Goal: Download file/media

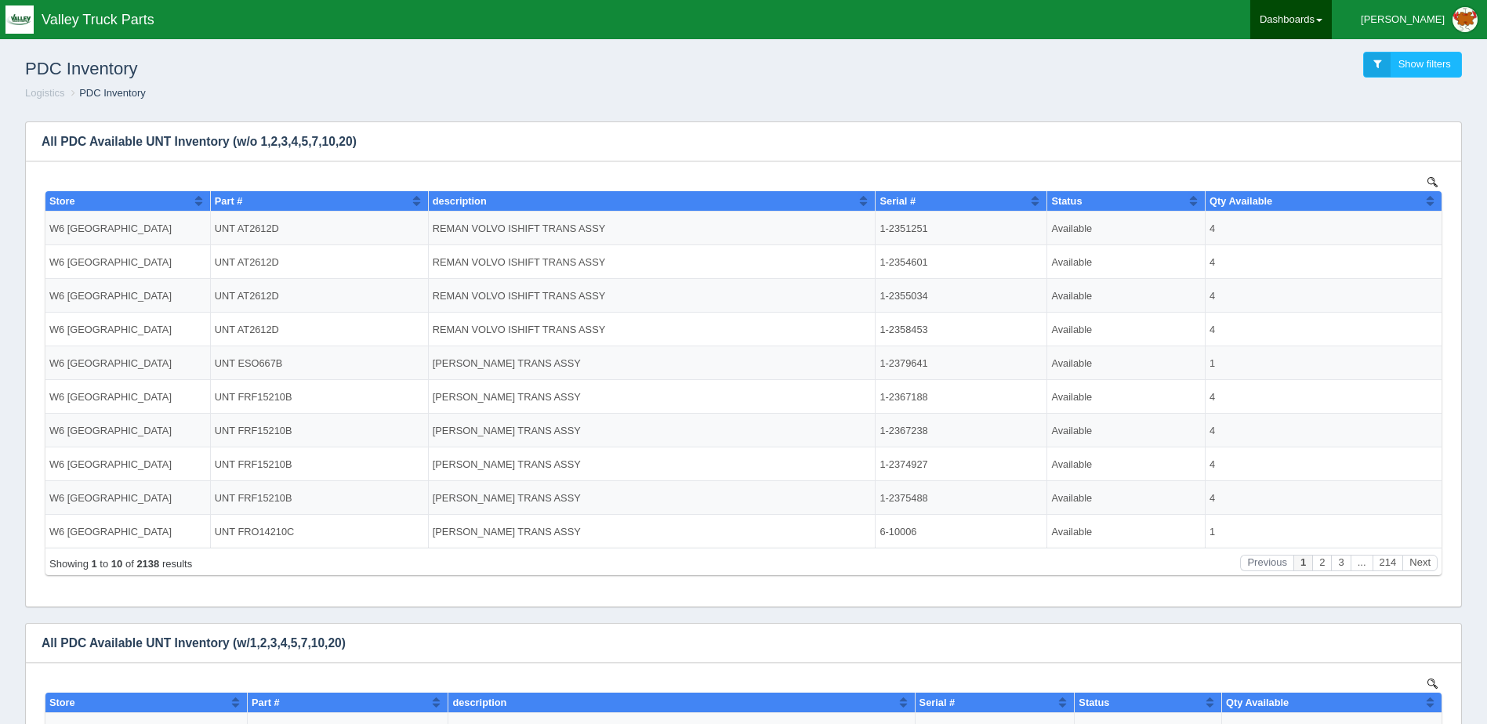
click at [1185, 3] on link "Dashboards" at bounding box center [1291, 19] width 82 height 39
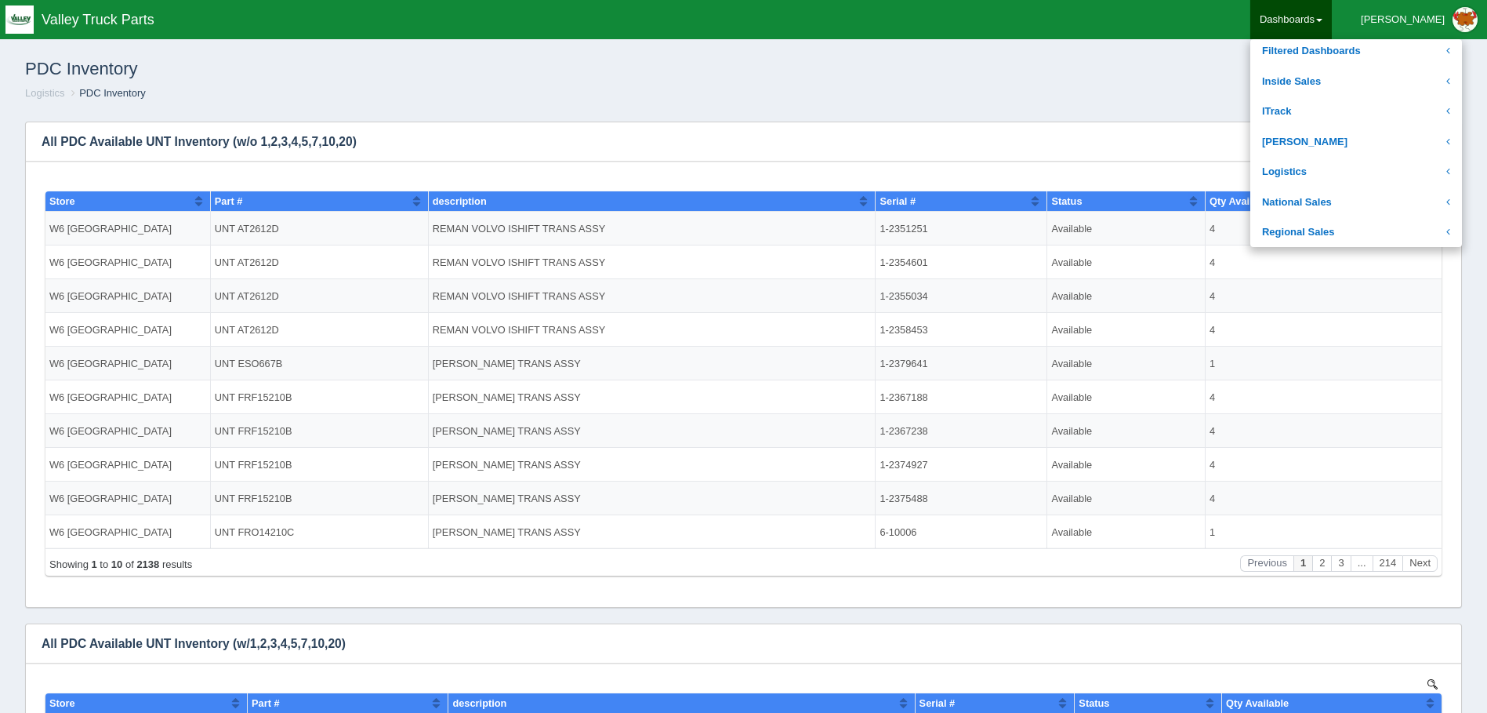
scroll to position [235, 0]
click at [1185, 151] on link "Logistics" at bounding box center [1356, 151] width 212 height 31
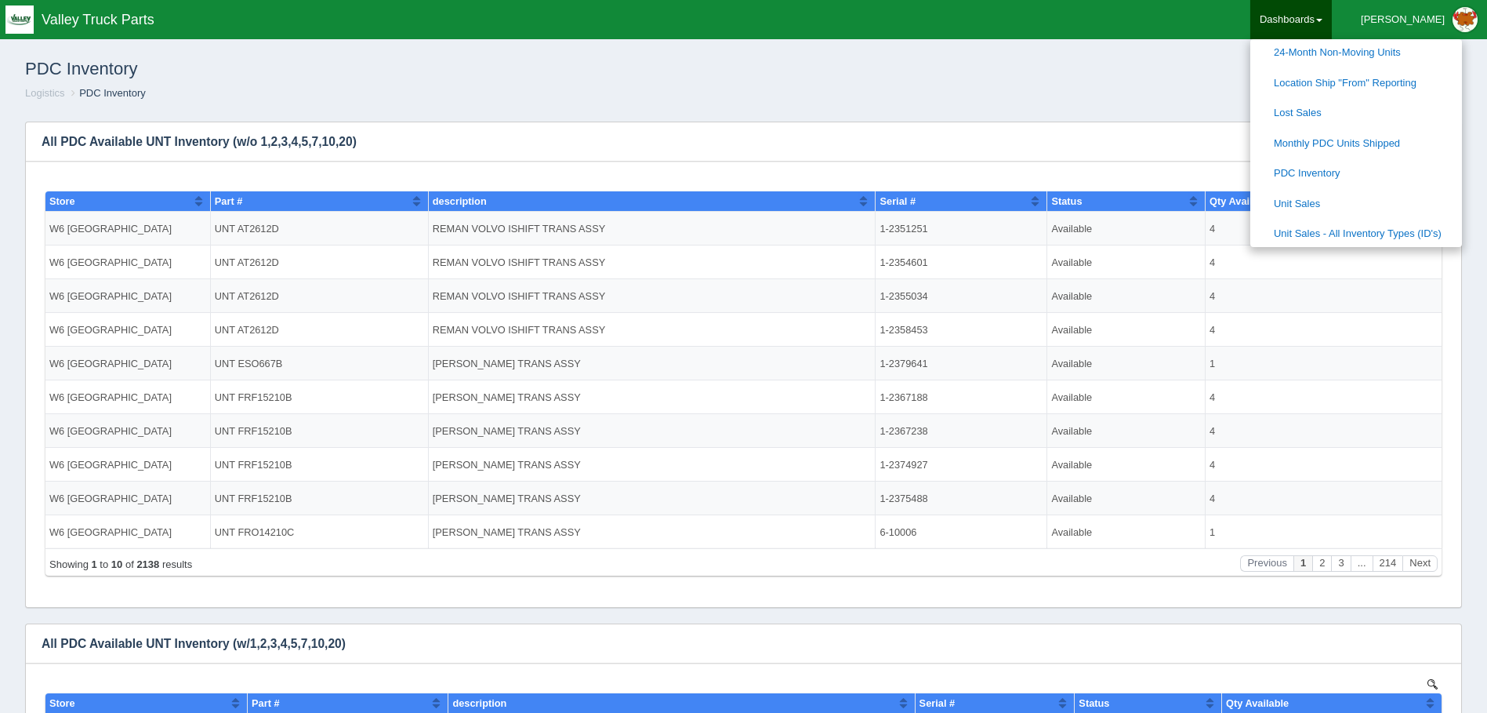
scroll to position [470, 0]
click at [1185, 165] on link "PDC Inventory" at bounding box center [1356, 173] width 212 height 31
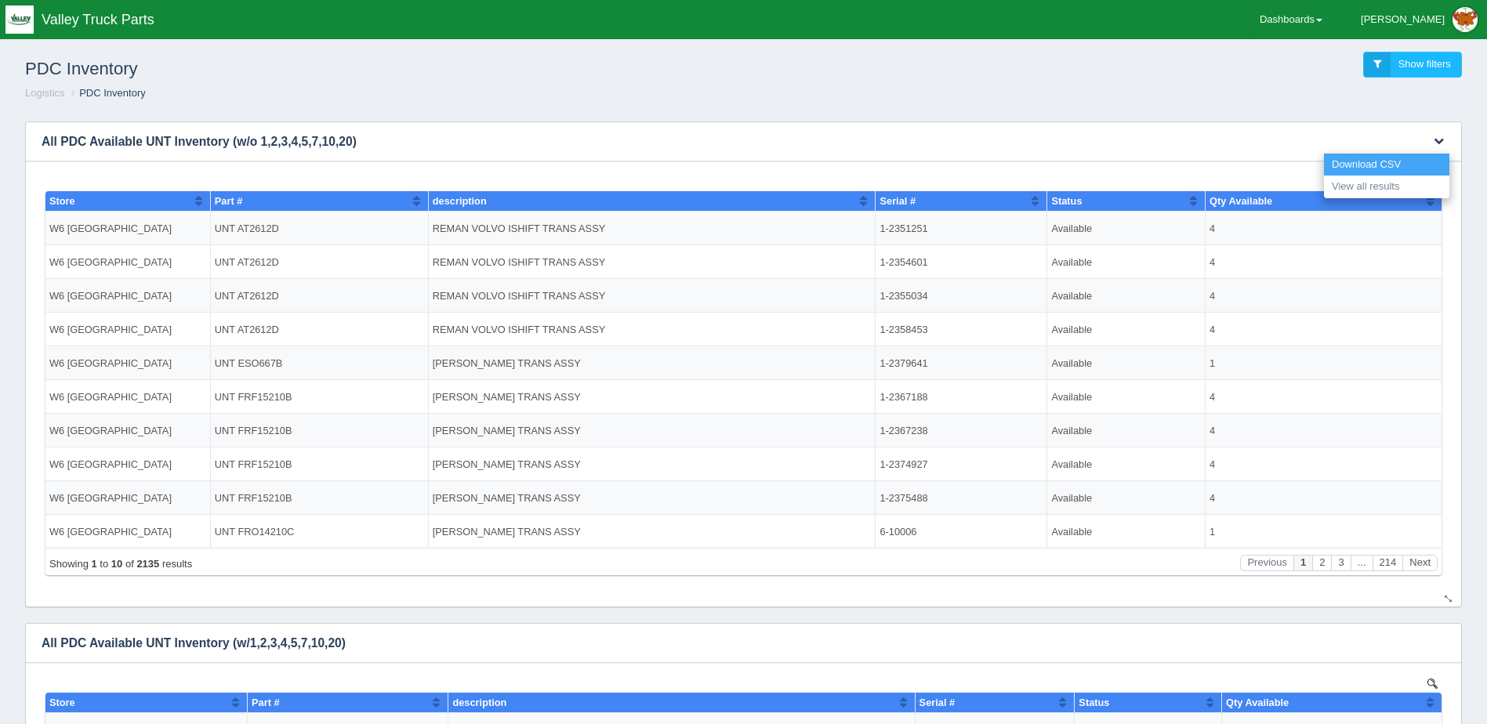
click at [1372, 161] on link "Download CSV" at bounding box center [1386, 165] width 125 height 23
